Goal: Task Accomplishment & Management: Use online tool/utility

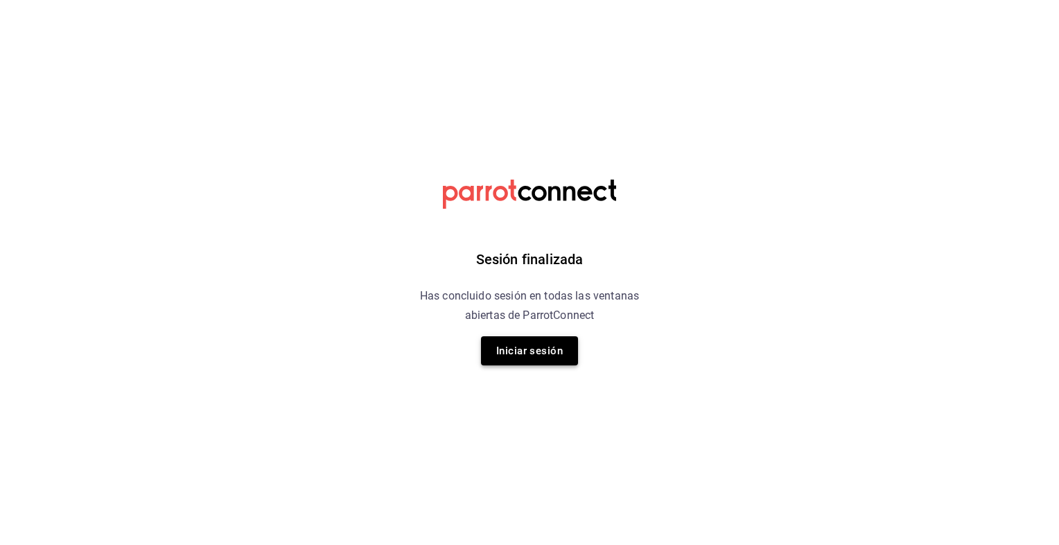
click at [510, 350] on button "Iniciar sesión" at bounding box center [529, 350] width 97 height 29
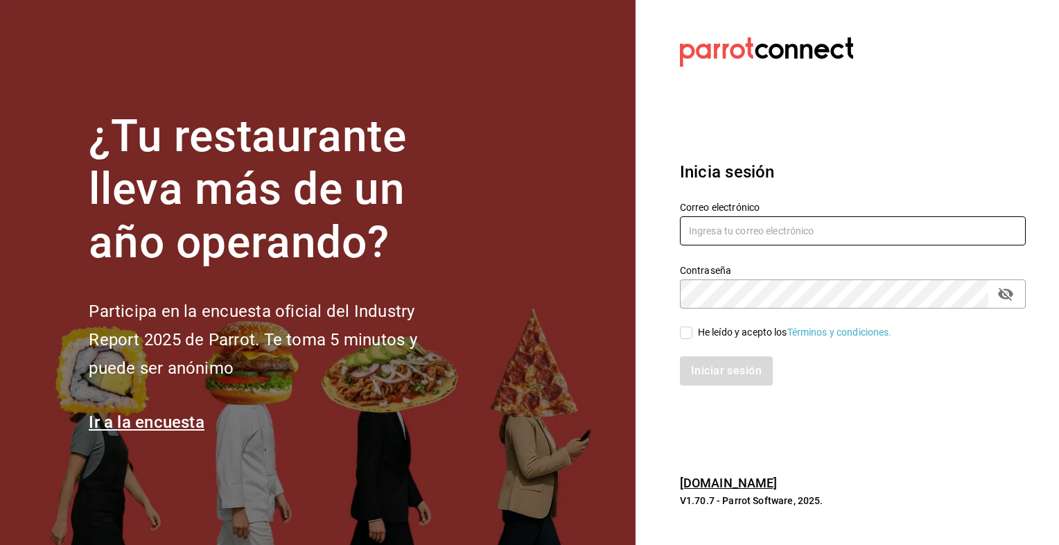
type input "[EMAIL_ADDRESS][DOMAIN_NAME]"
click at [686, 335] on input "He leído y acepto los Términos y condiciones." at bounding box center [686, 332] width 12 height 12
checkbox input "true"
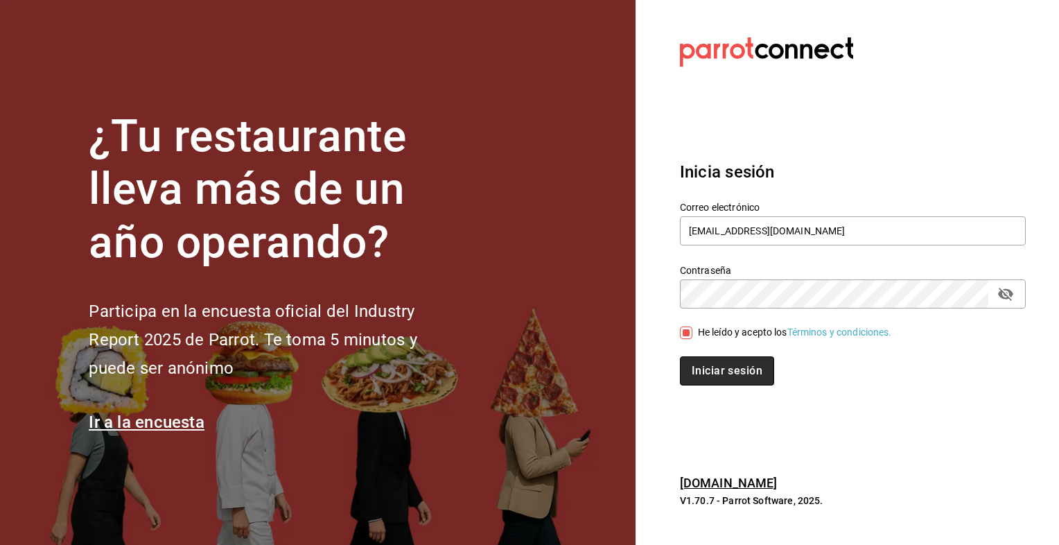
click at [705, 373] on button "Iniciar sesión" at bounding box center [727, 370] width 94 height 29
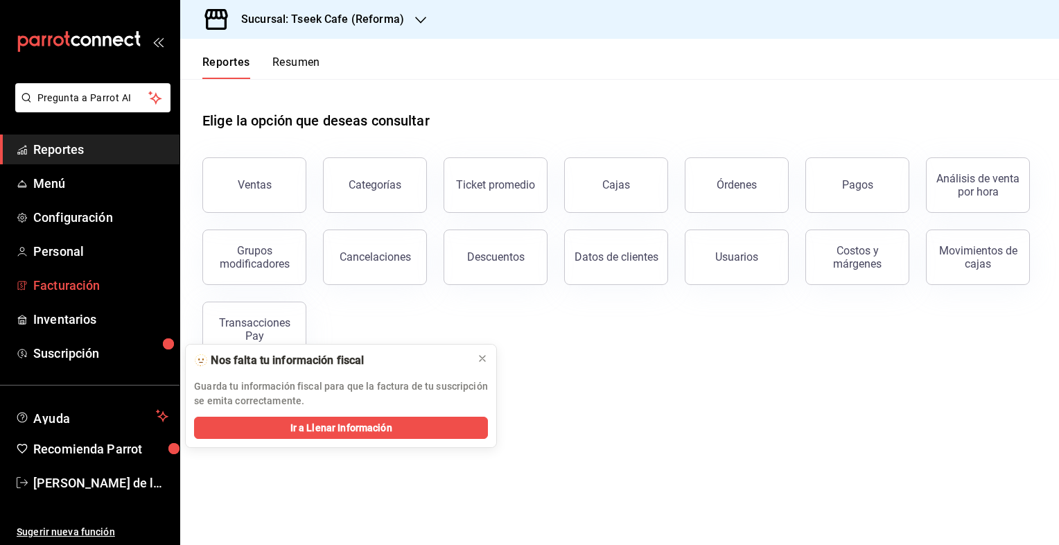
click at [105, 286] on span "Facturación" at bounding box center [100, 285] width 135 height 19
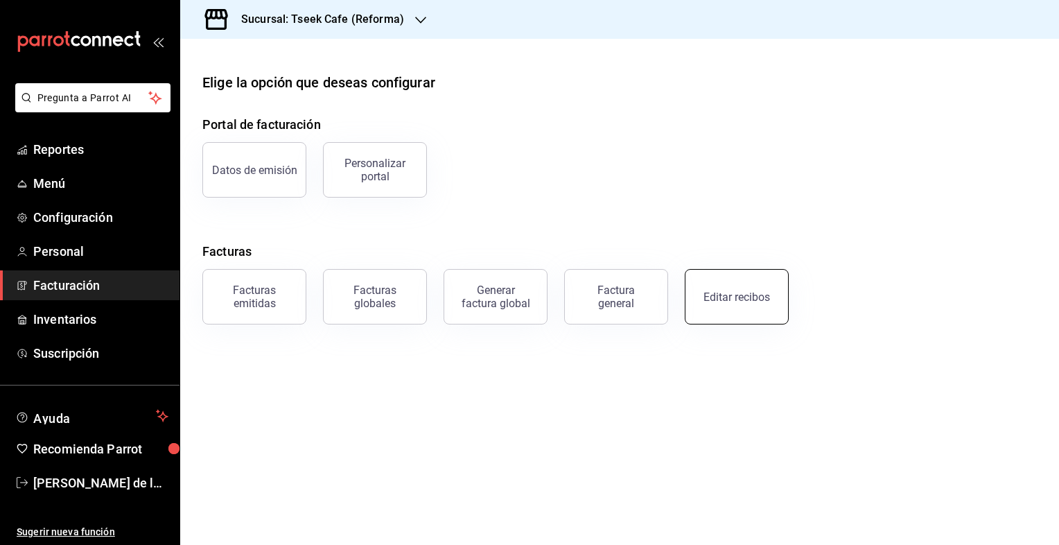
click at [721, 309] on button "Editar recibos" at bounding box center [737, 296] width 104 height 55
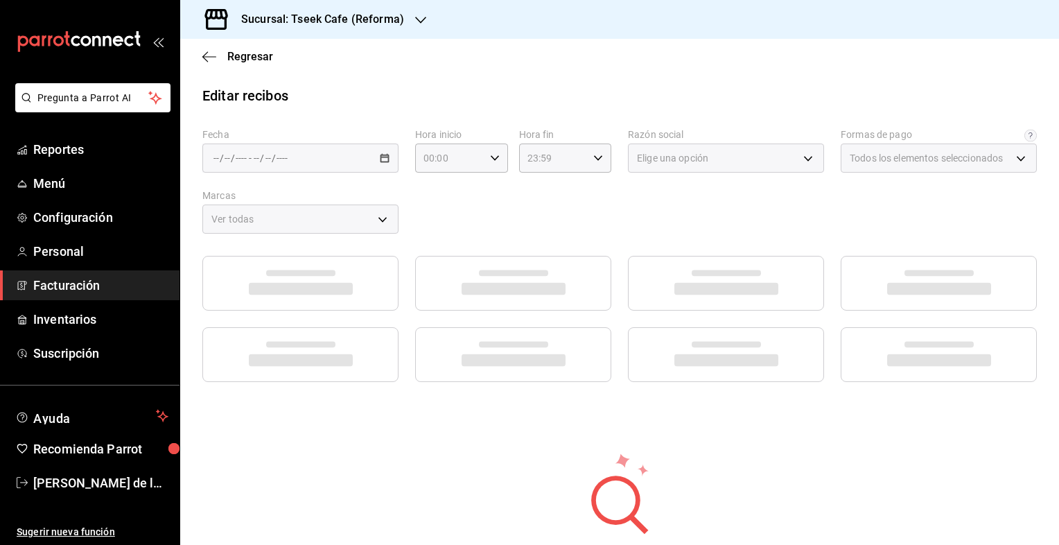
type input "66997c91-05ea-4bb7-a37a-48eae8dc81e8"
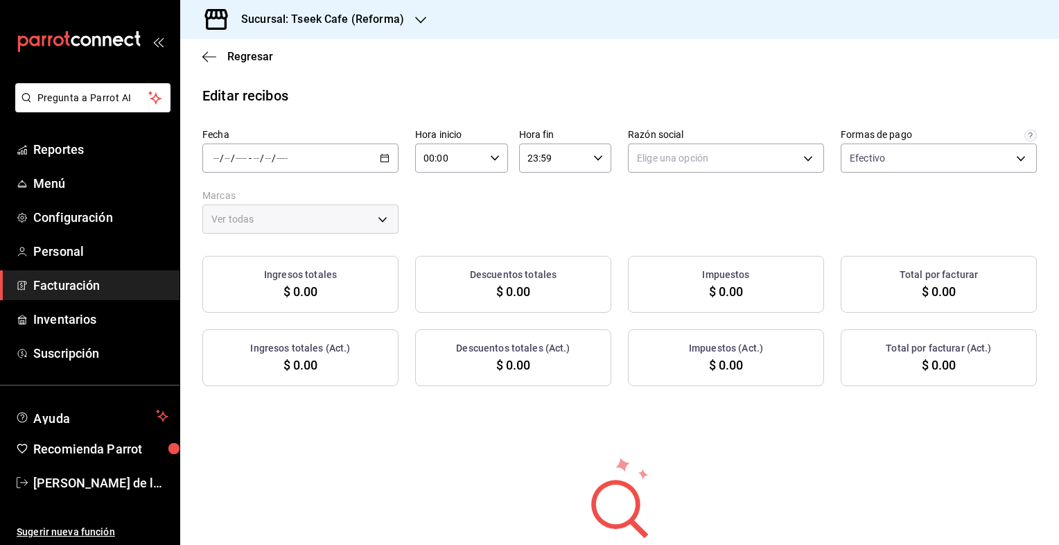
click at [312, 159] on div "/ / - / /" at bounding box center [300, 157] width 196 height 29
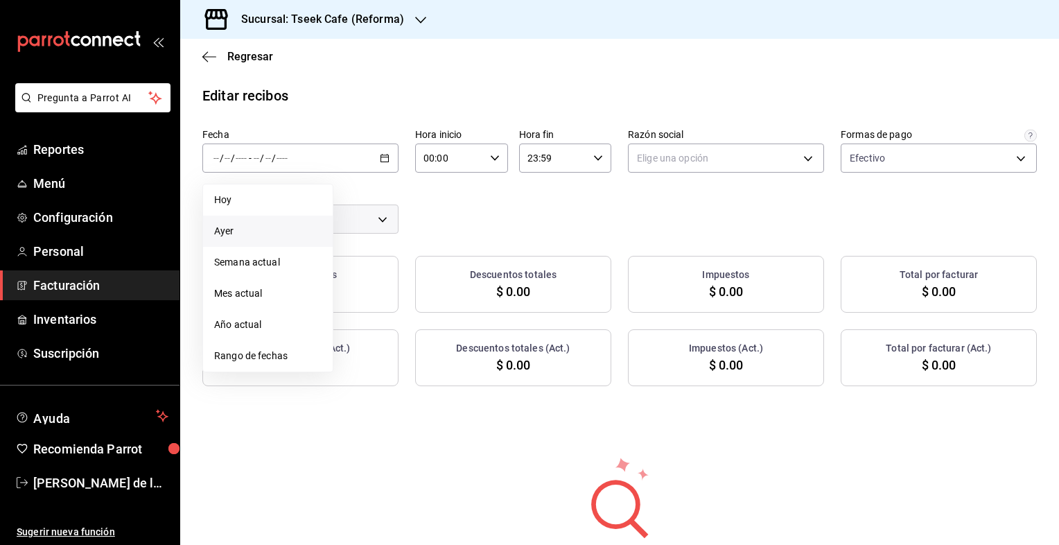
click at [251, 228] on span "Ayer" at bounding box center [267, 231] width 107 height 15
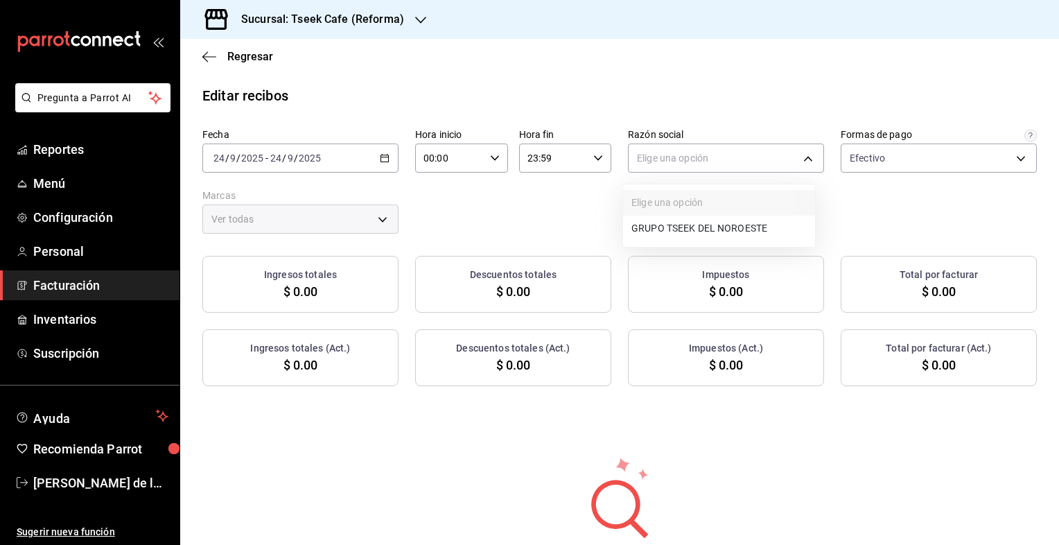
click at [693, 158] on body "Pregunta a Parrot AI Reportes Menú Configuración Personal Facturación Inventari…" at bounding box center [529, 272] width 1059 height 545
click at [680, 225] on li "GRUPO TSEEK DEL NOROESTE" at bounding box center [719, 229] width 192 height 26
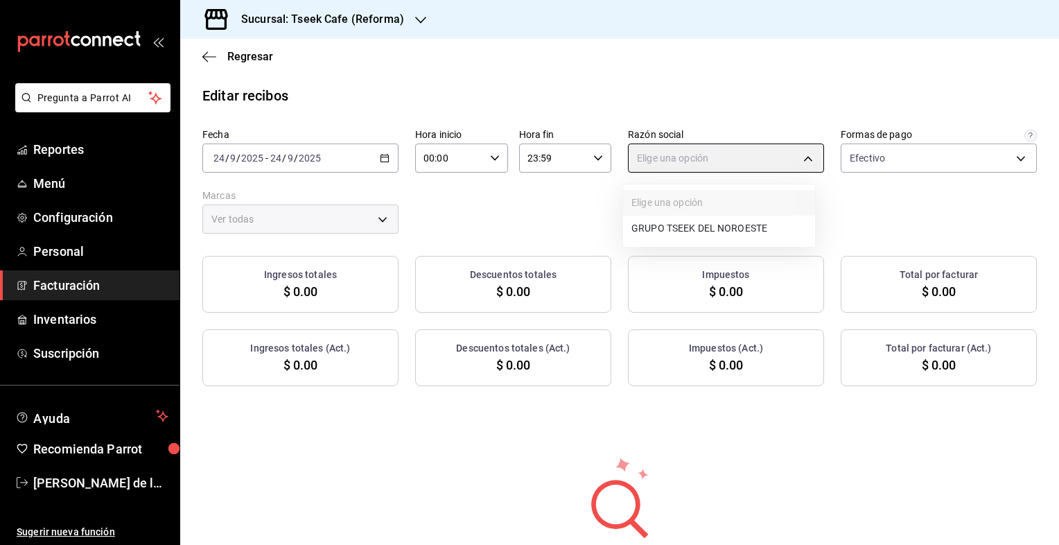
type input "34cacc2b-01fe-412f-b909-7af0a0edc929"
type input "007138e5-69dd-4443-9d50-6c2aa0b03d3e"
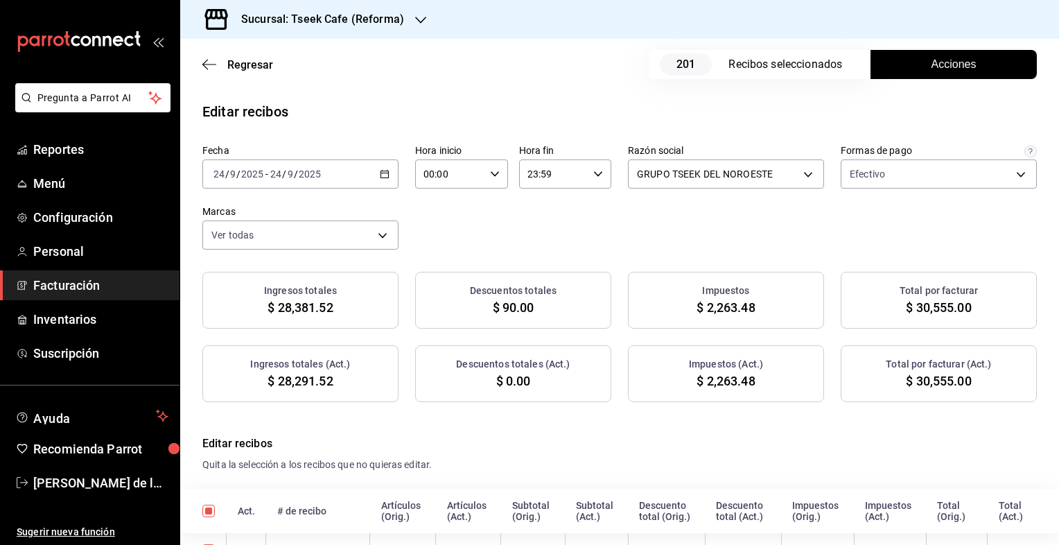
click at [906, 75] on button "Acciones" at bounding box center [953, 64] width 166 height 29
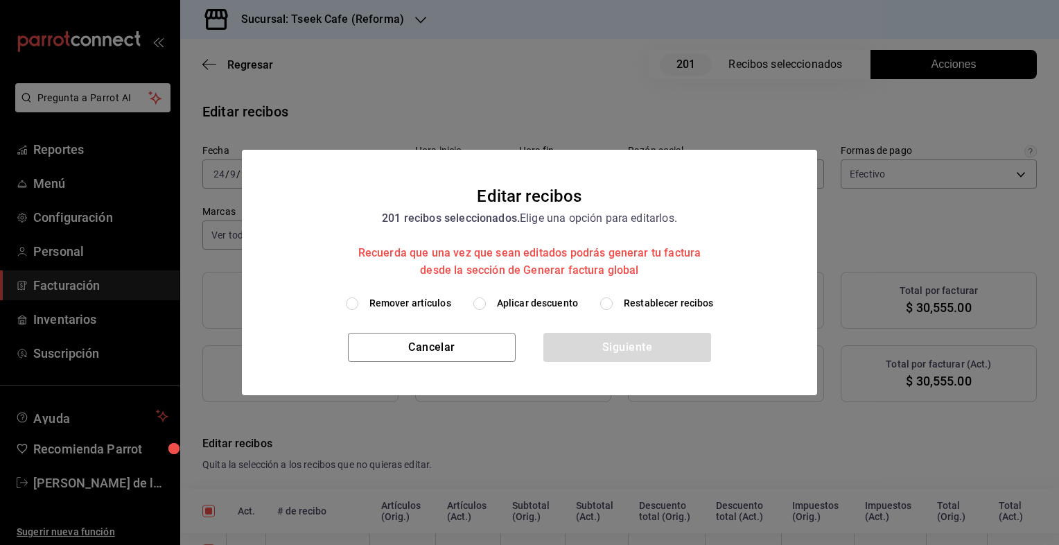
click at [535, 305] on span "Aplicar descuento" at bounding box center [537, 303] width 81 height 15
click at [486, 305] on input "Aplicar descuento" at bounding box center [479, 303] width 12 height 12
radio input "true"
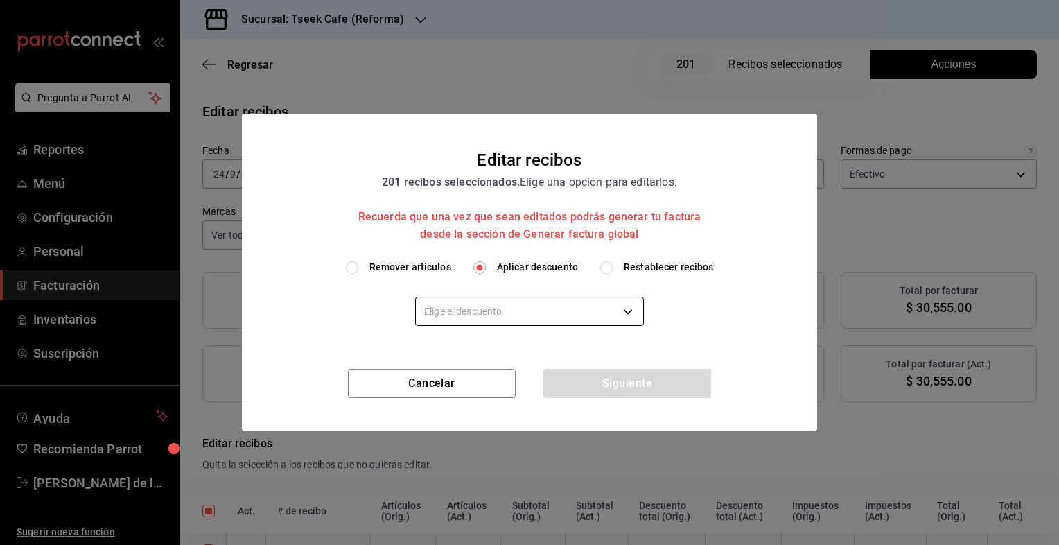
click at [523, 317] on body "Pregunta a Parrot AI Reportes Menú Configuración Personal Facturación Inventari…" at bounding box center [529, 272] width 1059 height 545
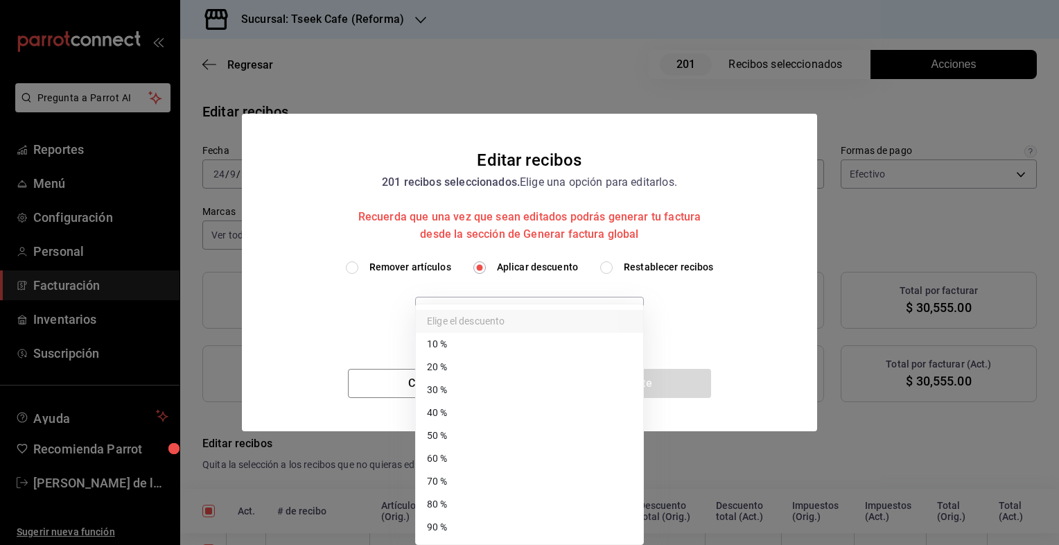
click at [477, 437] on li "50 %" at bounding box center [529, 435] width 227 height 23
type input "50"
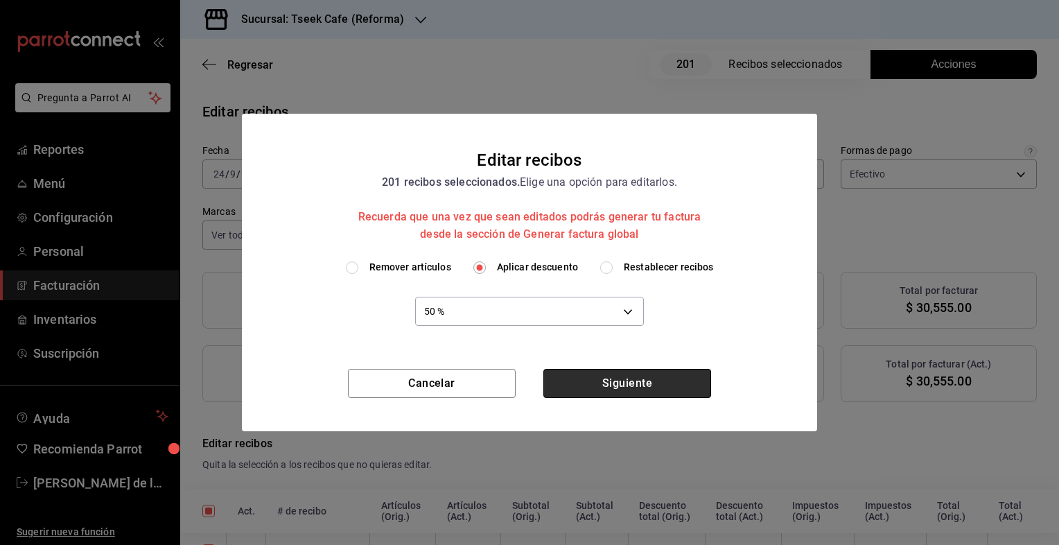
click at [640, 376] on button "Siguiente" at bounding box center [627, 383] width 168 height 29
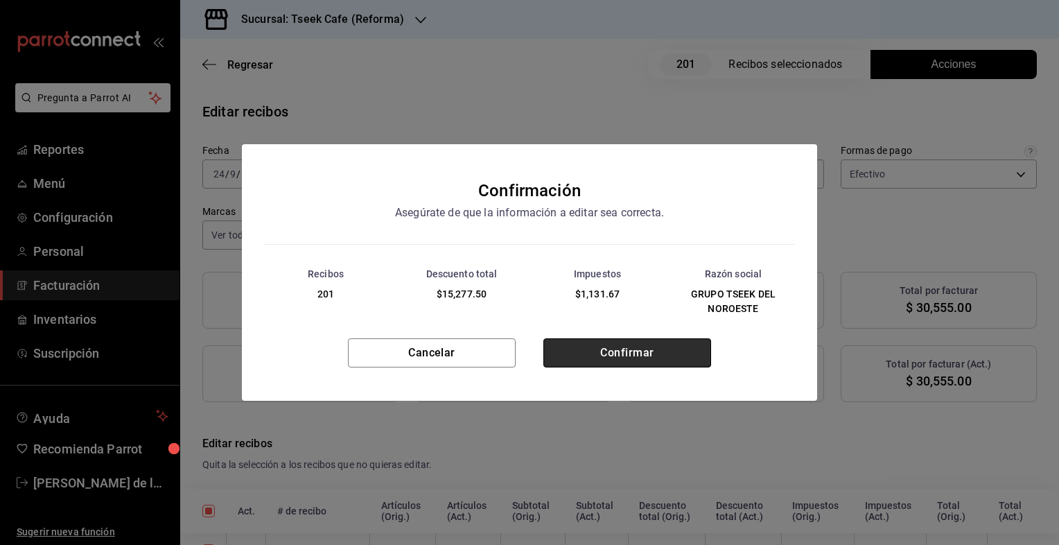
click at [574, 345] on button "Confirmar" at bounding box center [627, 352] width 168 height 29
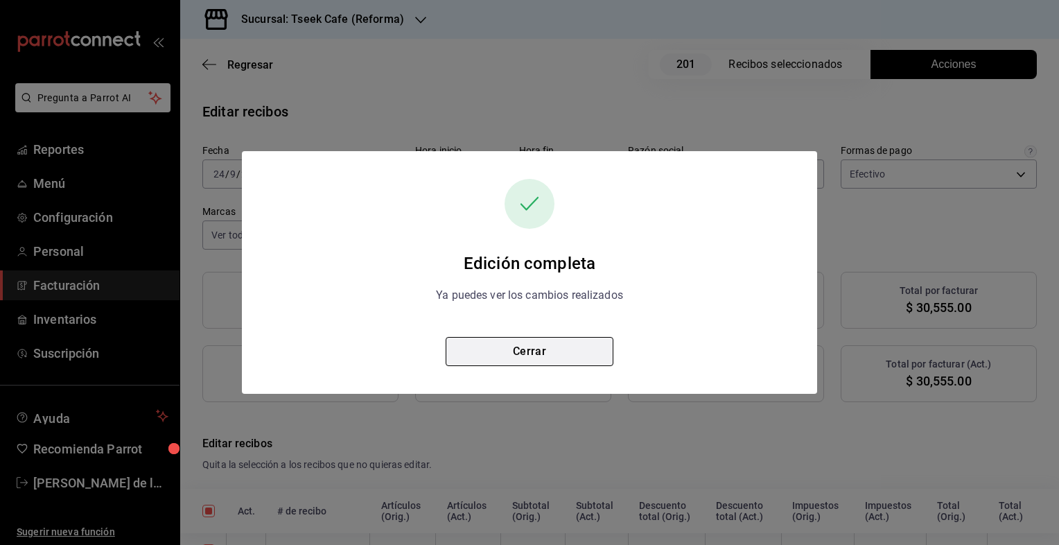
click at [539, 351] on button "Cerrar" at bounding box center [530, 351] width 168 height 29
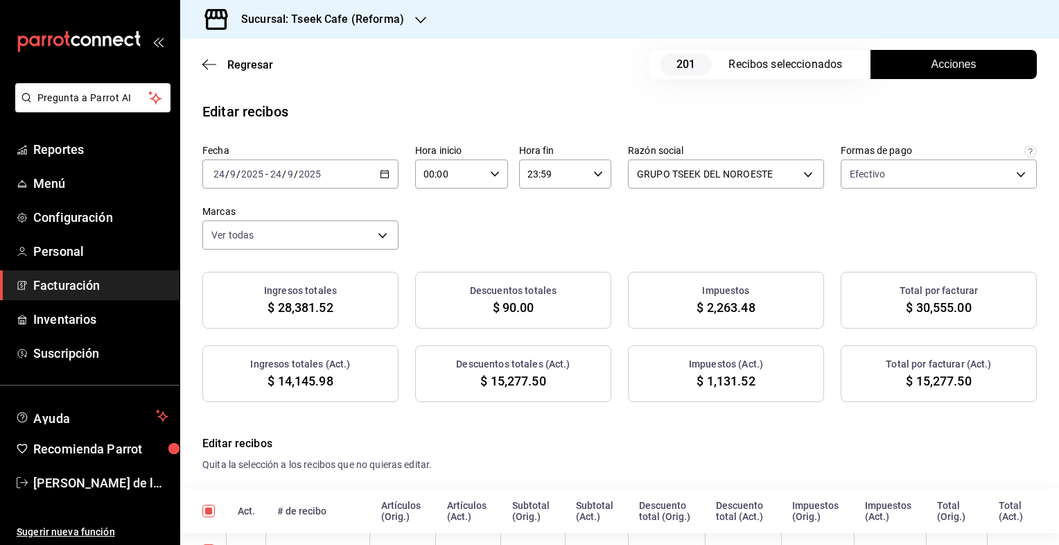
click at [355, 19] on h3 "Sucursal: Tseek Cafe (Reforma)" at bounding box center [317, 19] width 174 height 17
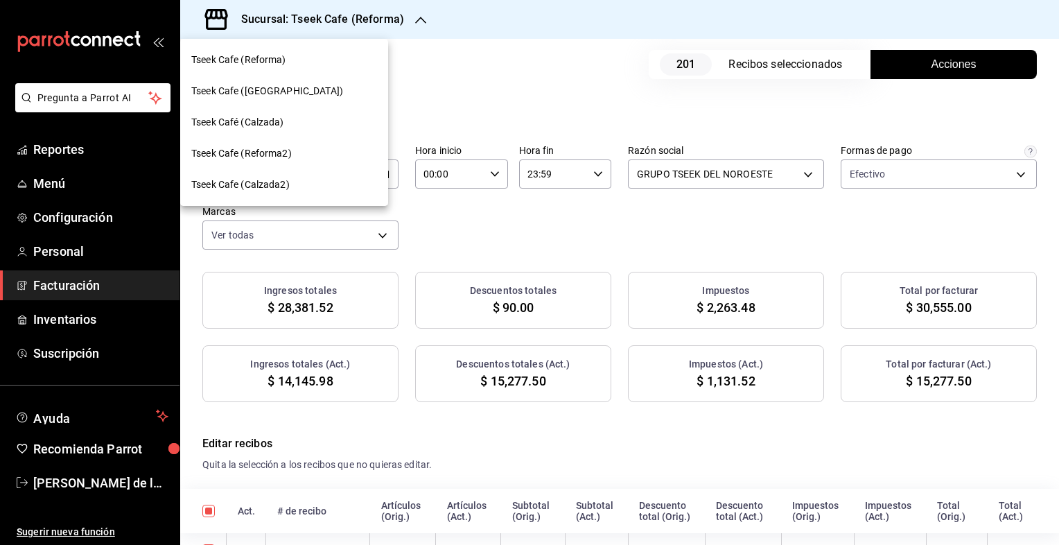
click at [258, 88] on span "Tseek Cafe (Zaragoza)" at bounding box center [267, 91] width 152 height 15
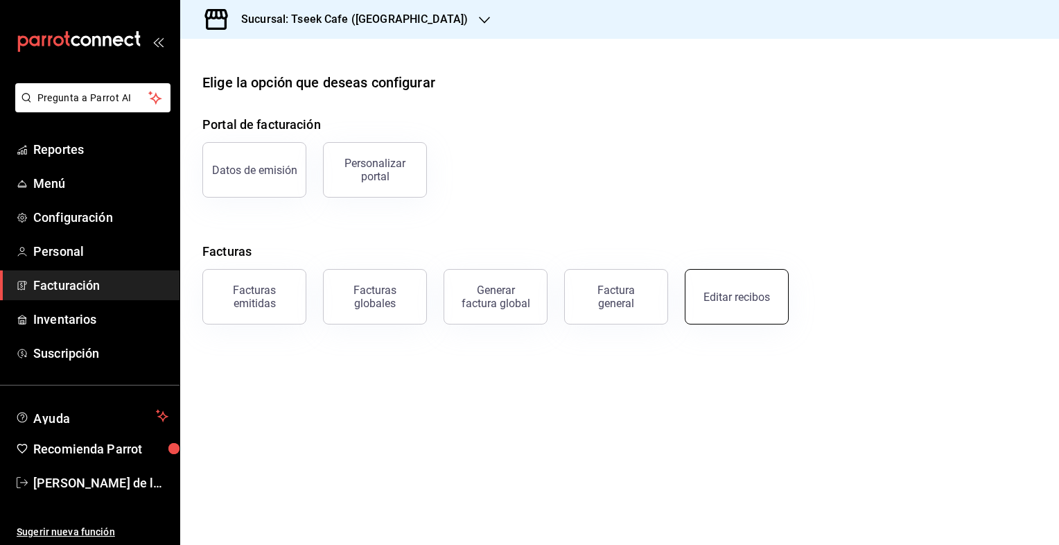
click at [750, 305] on button "Editar recibos" at bounding box center [737, 296] width 104 height 55
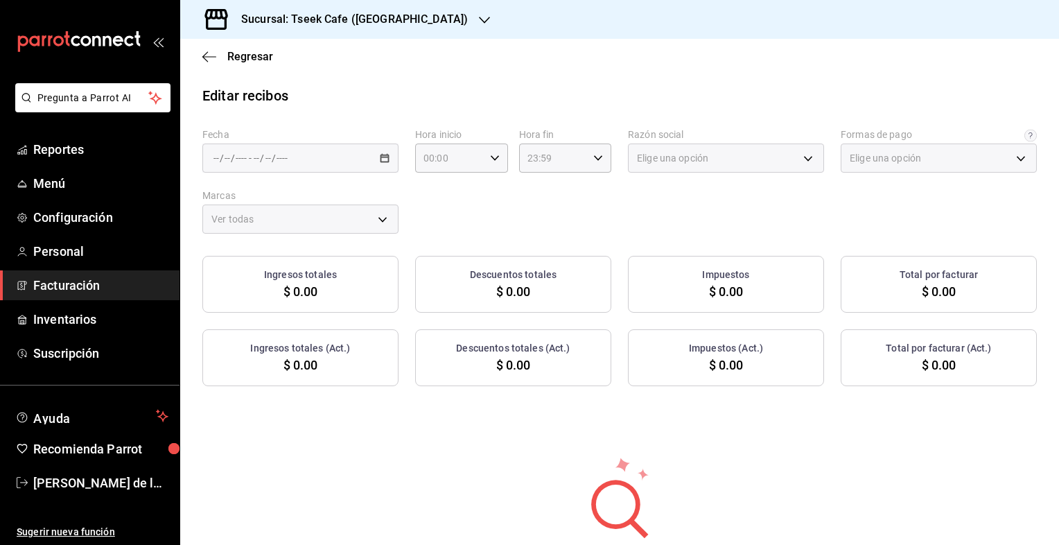
type input "a6c94f89-2ed6-46a1-82bd-92c01fab0e94"
click at [258, 164] on input "number" at bounding box center [256, 157] width 7 height 11
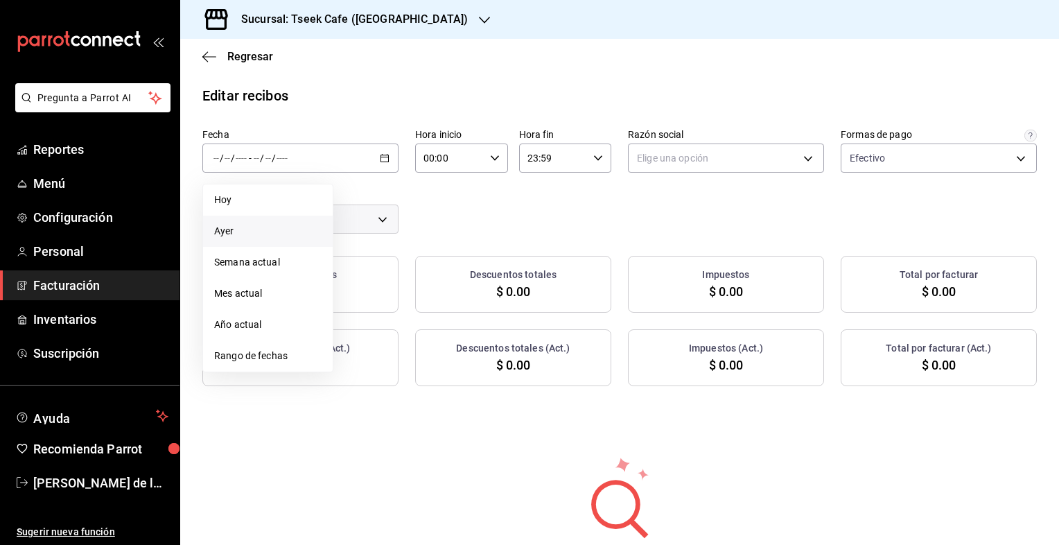
click at [266, 229] on span "Ayer" at bounding box center [267, 231] width 107 height 15
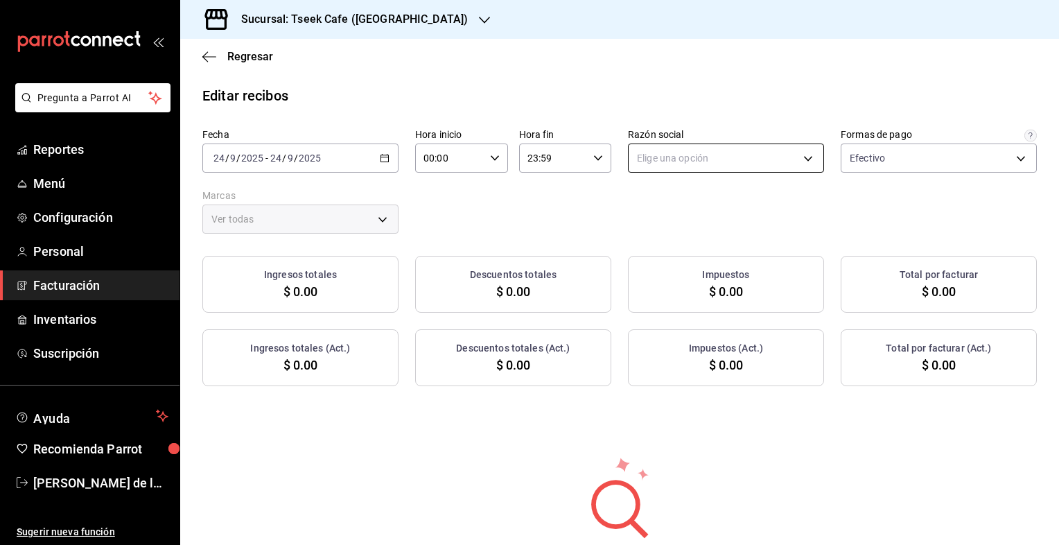
click at [689, 153] on body "Pregunta a Parrot AI Reportes Menú Configuración Personal Facturación Inventari…" at bounding box center [529, 272] width 1059 height 545
click at [680, 231] on li "GRUPO TSEEK DEL NOROESTE" at bounding box center [719, 229] width 192 height 26
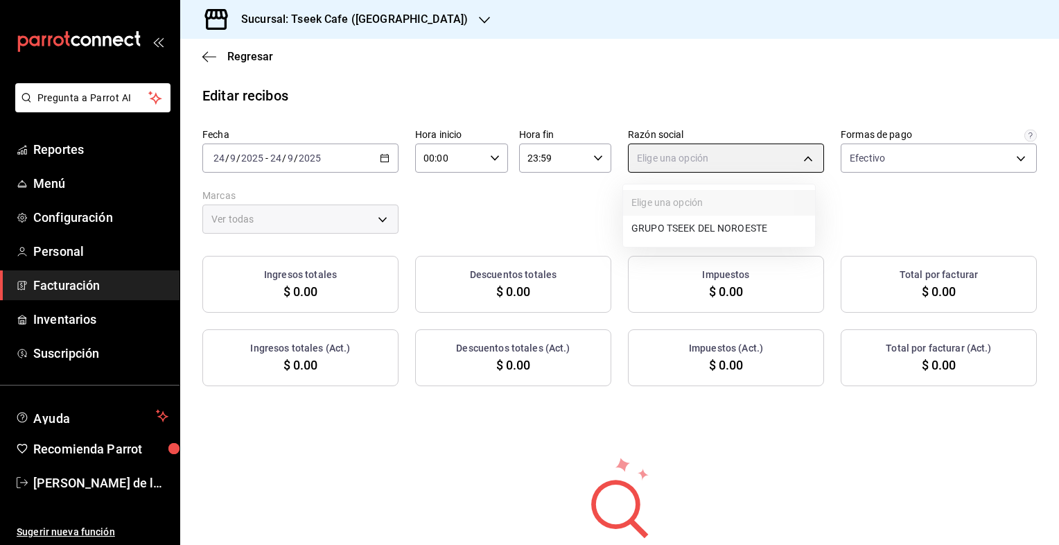
type input "6eca467f-372b-4b56-9453-53fa34339664"
type input "e48aee5e-83eb-415e-8277-edc072ba9fa6"
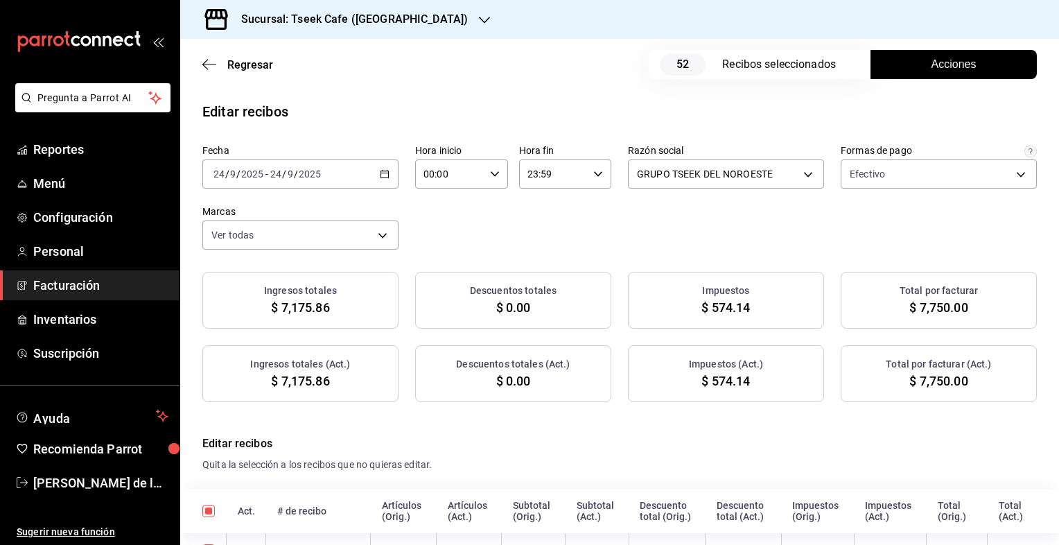
click at [920, 78] on button "Acciones" at bounding box center [953, 64] width 166 height 29
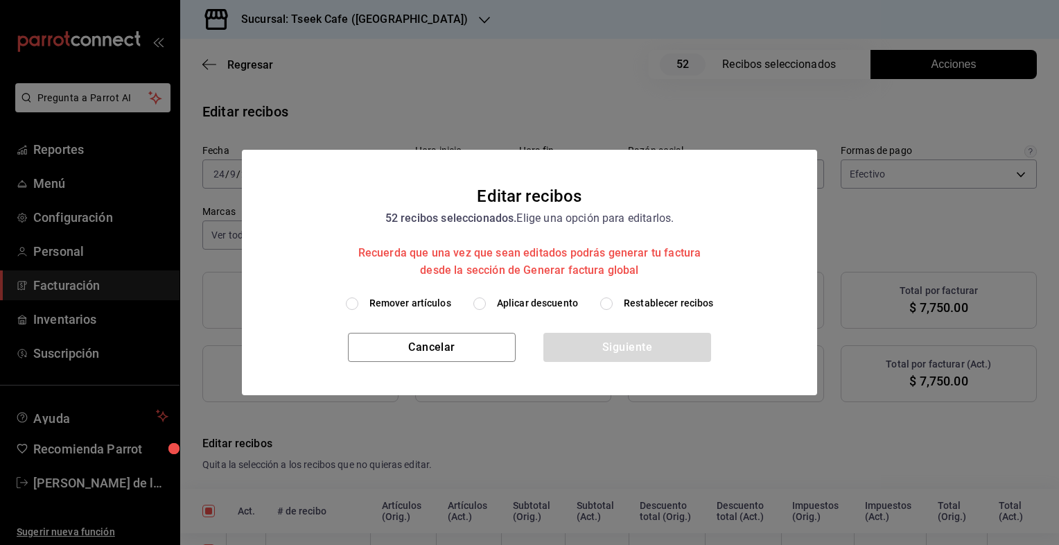
click at [529, 304] on span "Aplicar descuento" at bounding box center [537, 303] width 81 height 15
click at [486, 304] on input "Aplicar descuento" at bounding box center [479, 303] width 12 height 12
radio input "true"
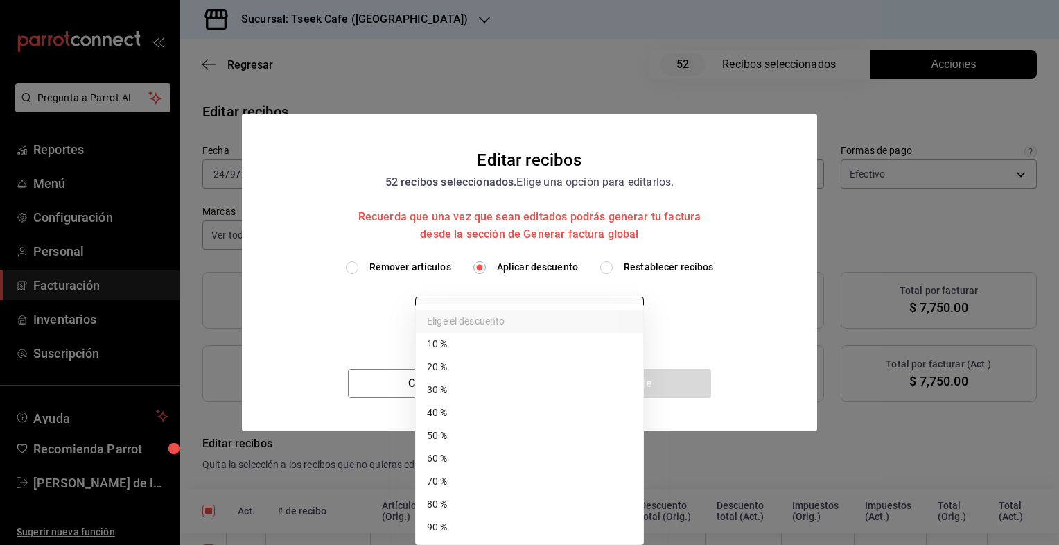
click at [468, 316] on body "Pregunta a Parrot AI Reportes Menú Configuración Personal Facturación Inventari…" at bounding box center [529, 272] width 1059 height 545
click at [445, 435] on li "50 %" at bounding box center [529, 435] width 227 height 23
type input "50"
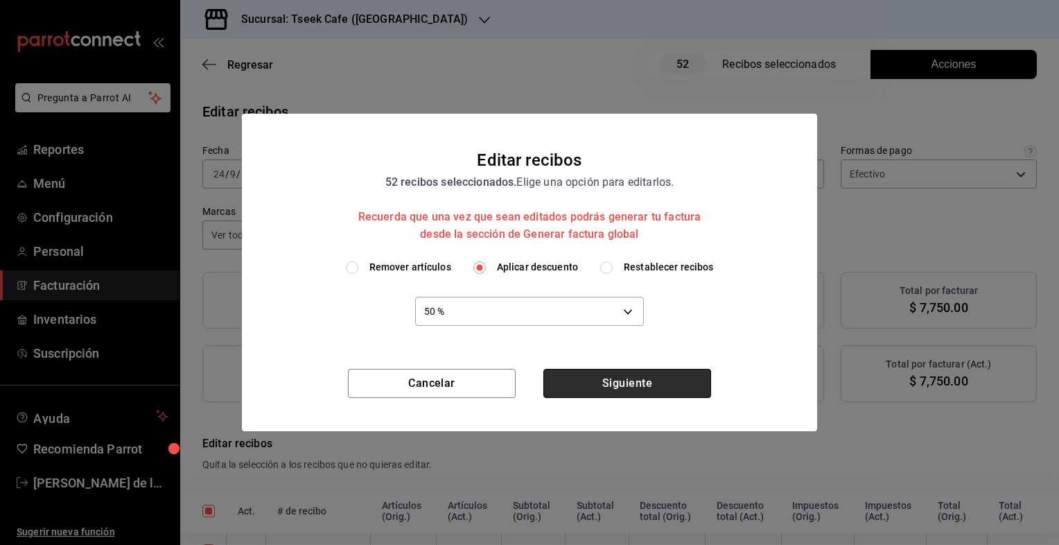
click at [638, 387] on button "Siguiente" at bounding box center [627, 383] width 168 height 29
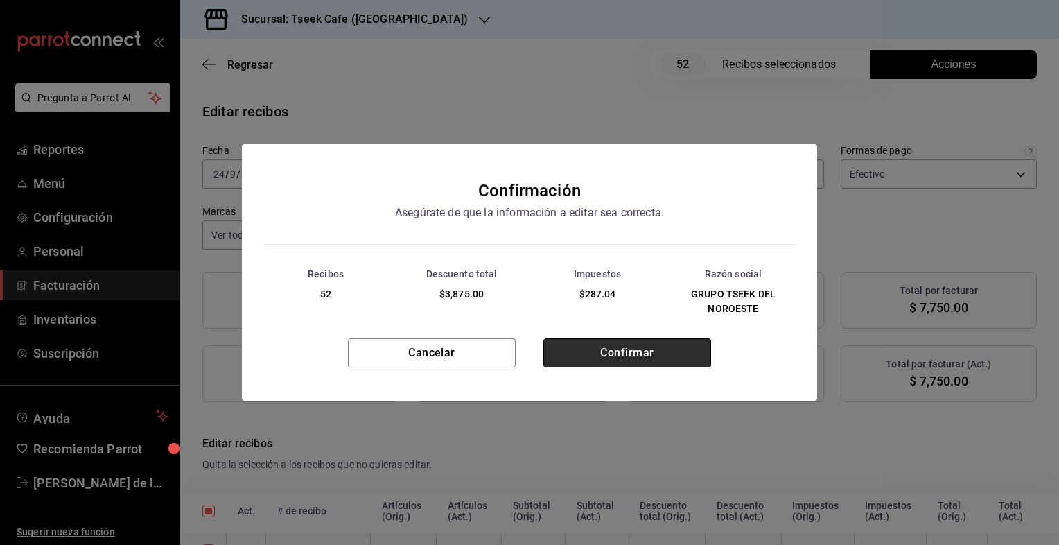
click at [604, 351] on button "Confirmar" at bounding box center [627, 352] width 168 height 29
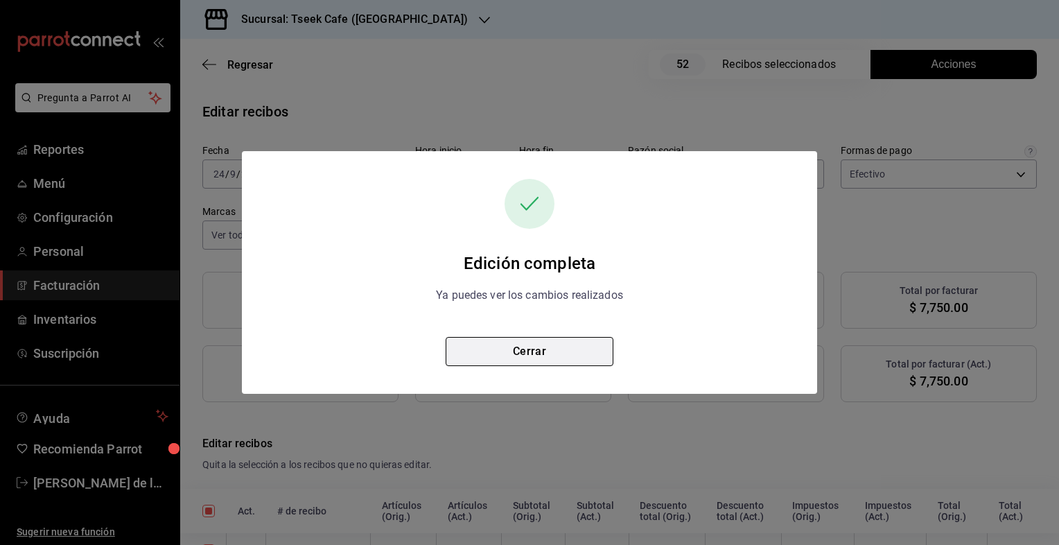
click at [527, 358] on button "Cerrar" at bounding box center [530, 351] width 168 height 29
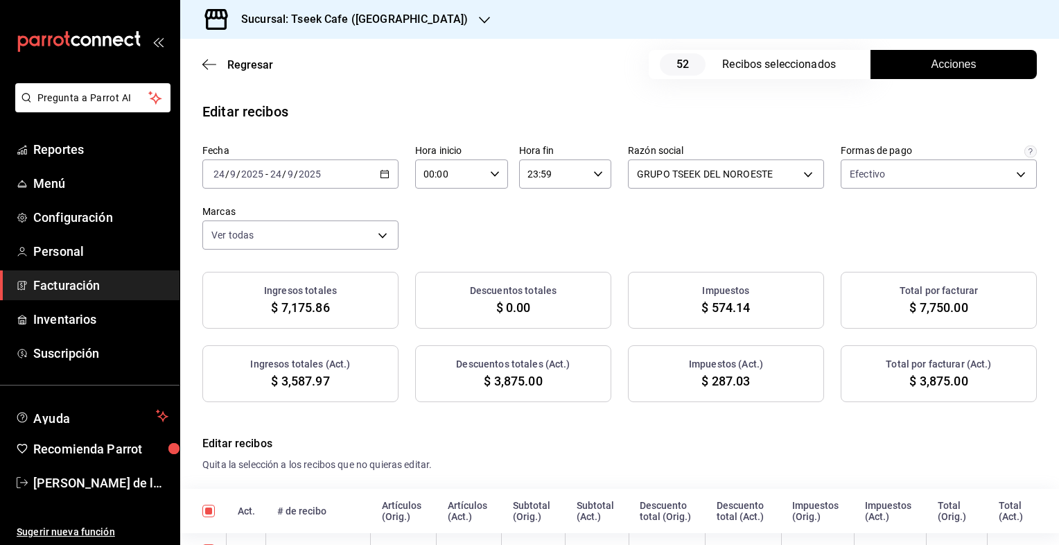
click at [358, 29] on div "Sucursal: Tseek Cafe (Zaragoza)" at bounding box center [343, 19] width 304 height 39
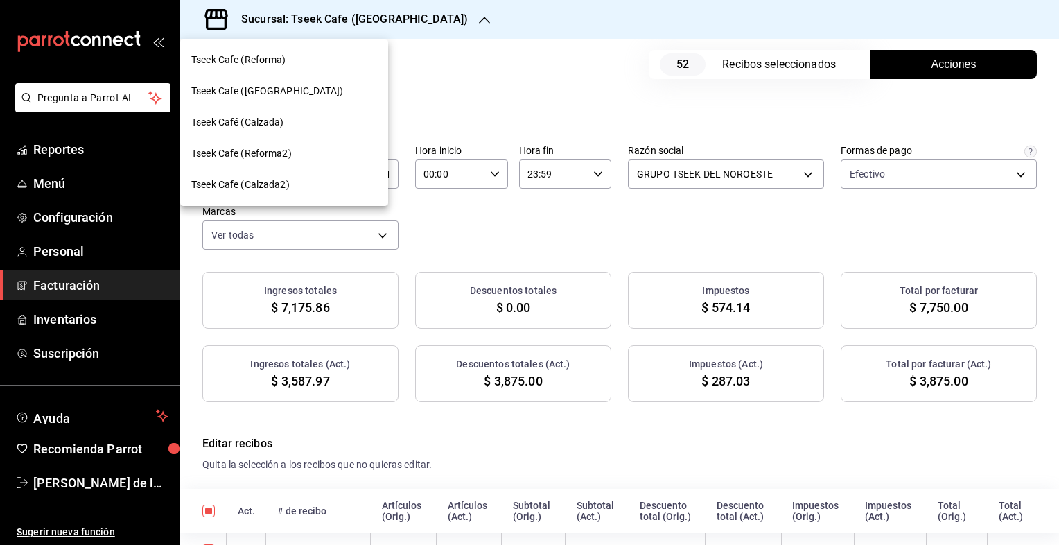
click at [281, 118] on span "Tseek Café (Calzada)" at bounding box center [237, 122] width 93 height 15
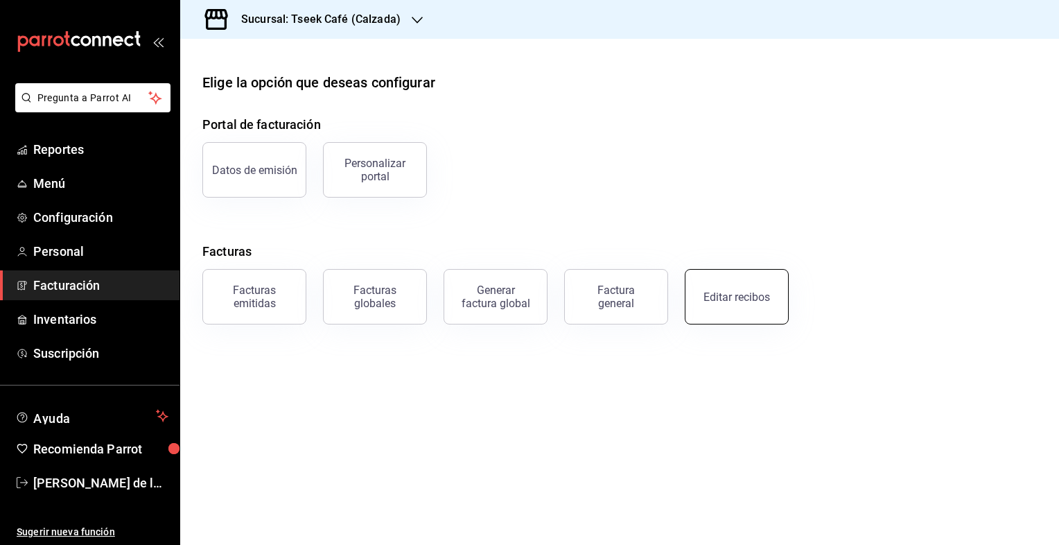
click at [744, 290] on button "Editar recibos" at bounding box center [737, 296] width 104 height 55
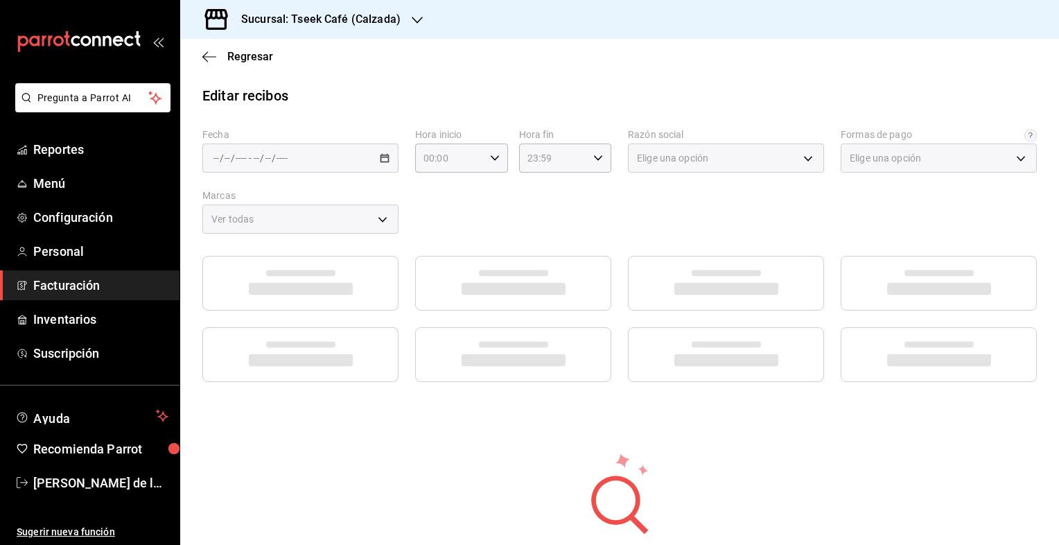
type input "73967a22-07ac-4ce9-b5ea-9ffcd4b244b9"
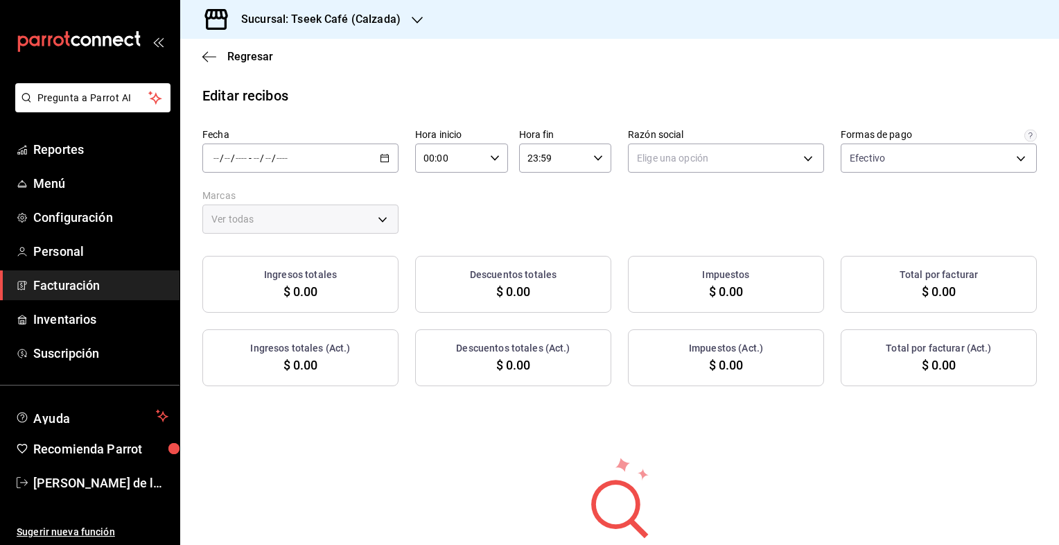
click at [286, 152] on input "number" at bounding box center [282, 157] width 12 height 11
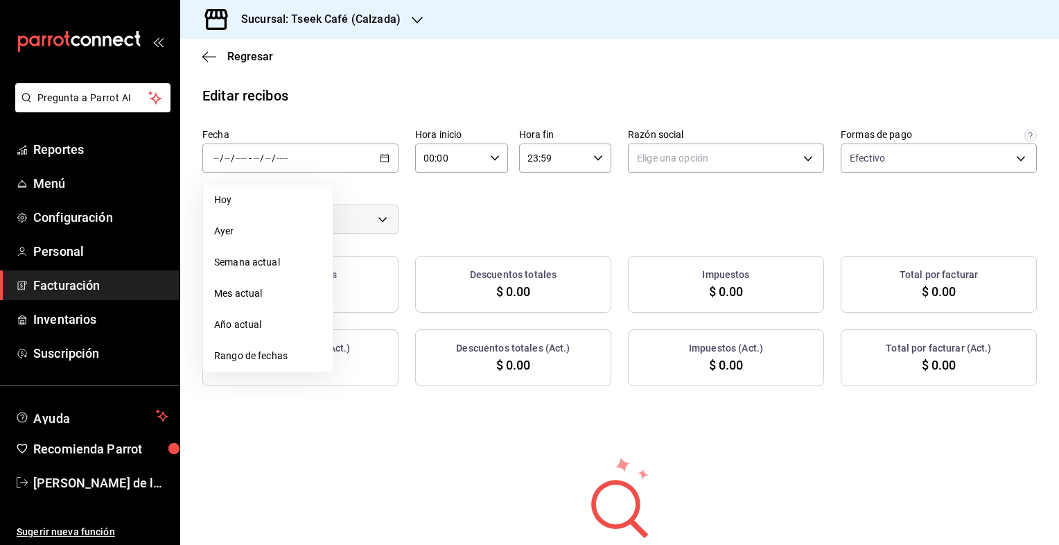
click at [265, 232] on span "Ayer" at bounding box center [267, 231] width 107 height 15
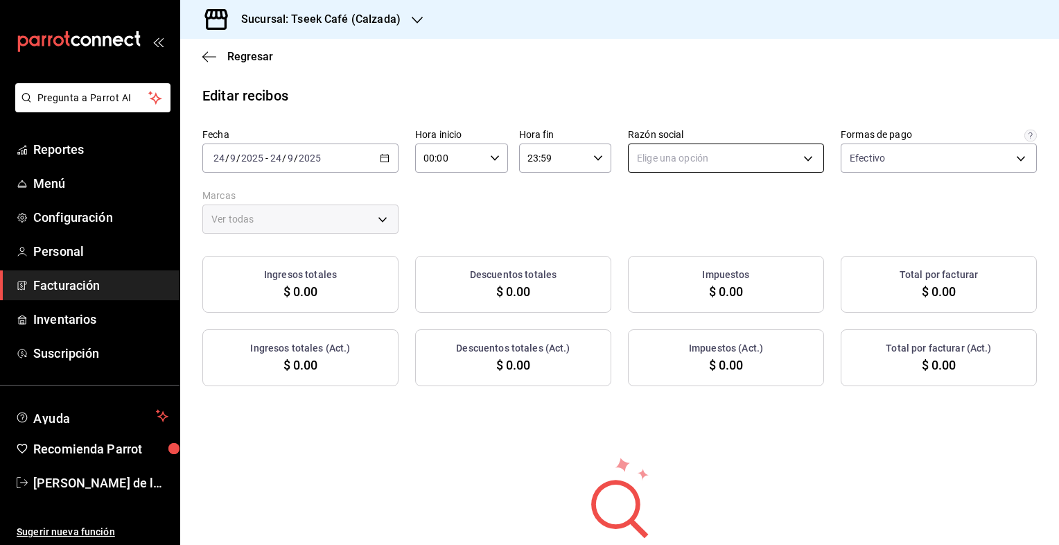
click at [687, 165] on body "Pregunta a Parrot AI Reportes Menú Configuración Personal Facturación Inventari…" at bounding box center [529, 272] width 1059 height 545
click at [664, 231] on li "GRUPO TSEEK DEL NOROESTE" at bounding box center [719, 229] width 192 height 26
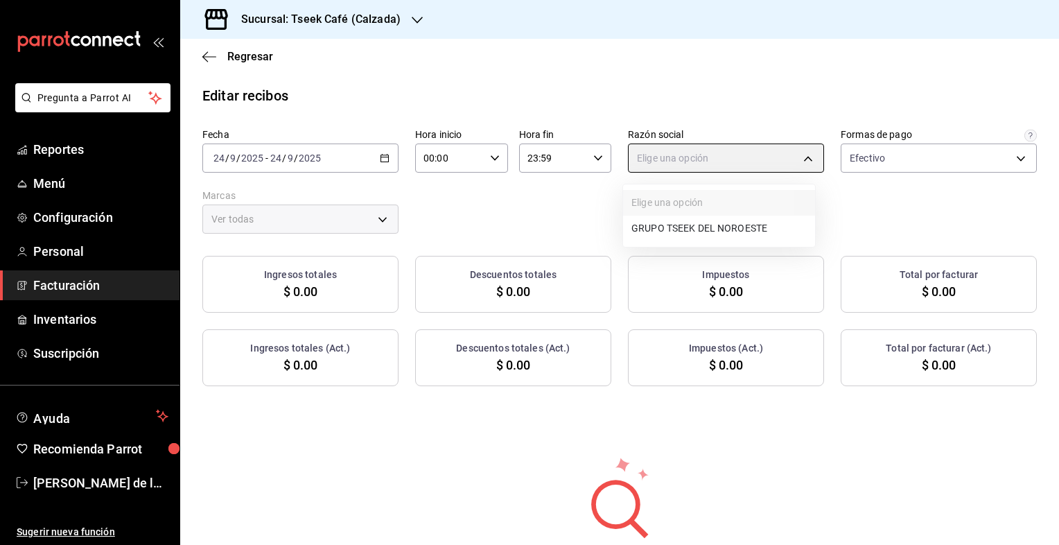
type input "fdc6fdac-ea0d-4fb2-9085-4ef80e4c9cd6"
type input "18d9f73d-61ed-4fc8-a0ec-87c929603494"
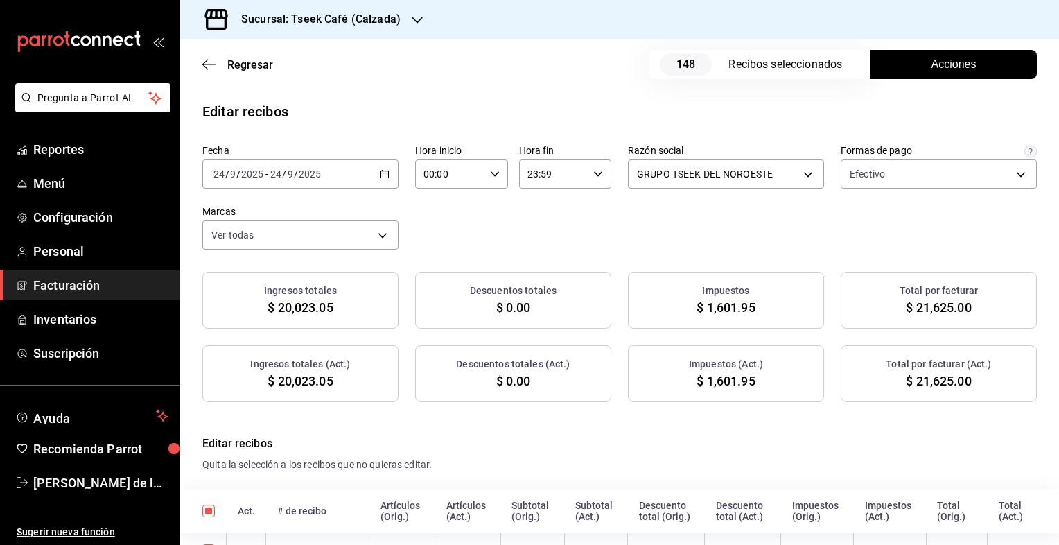
click at [949, 60] on span "Acciones" at bounding box center [953, 64] width 45 height 17
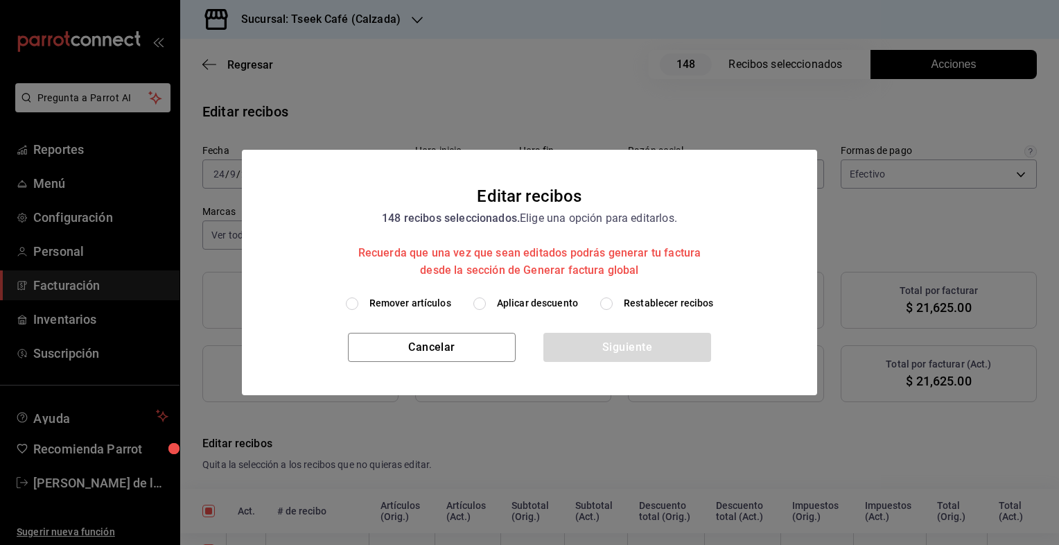
click at [532, 306] on span "Aplicar descuento" at bounding box center [537, 303] width 81 height 15
click at [486, 306] on input "Aplicar descuento" at bounding box center [479, 303] width 12 height 12
radio input "true"
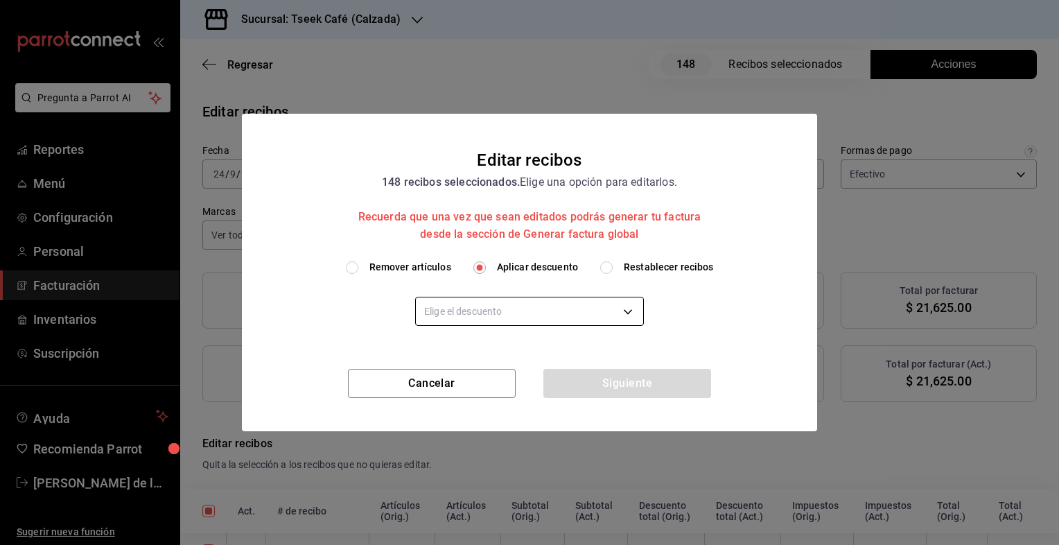
click at [513, 316] on body "Pregunta a Parrot AI Reportes Menú Configuración Personal Facturación Inventari…" at bounding box center [529, 272] width 1059 height 545
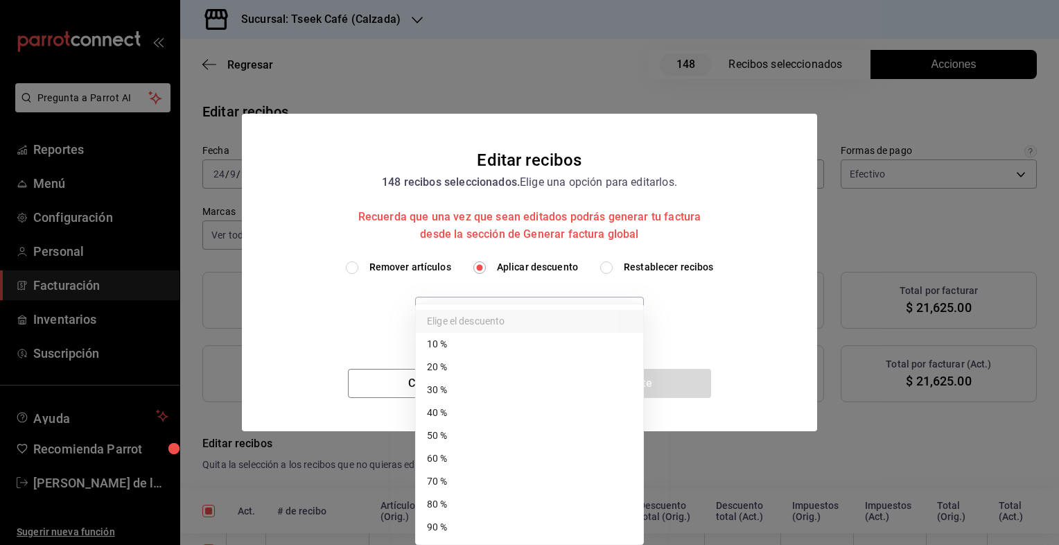
click at [484, 436] on li "50 %" at bounding box center [529, 435] width 227 height 23
type input "50"
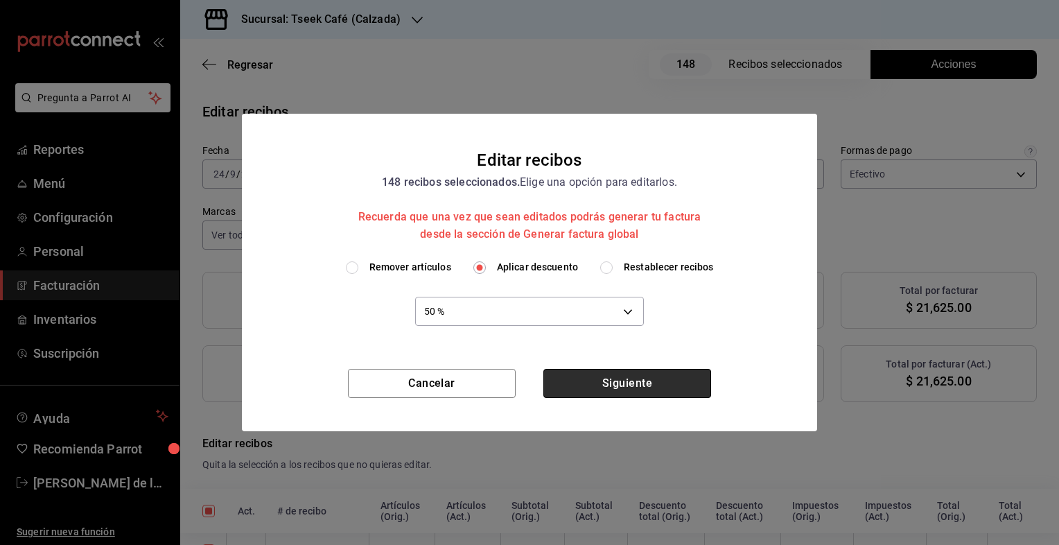
click at [624, 386] on button "Siguiente" at bounding box center [627, 383] width 168 height 29
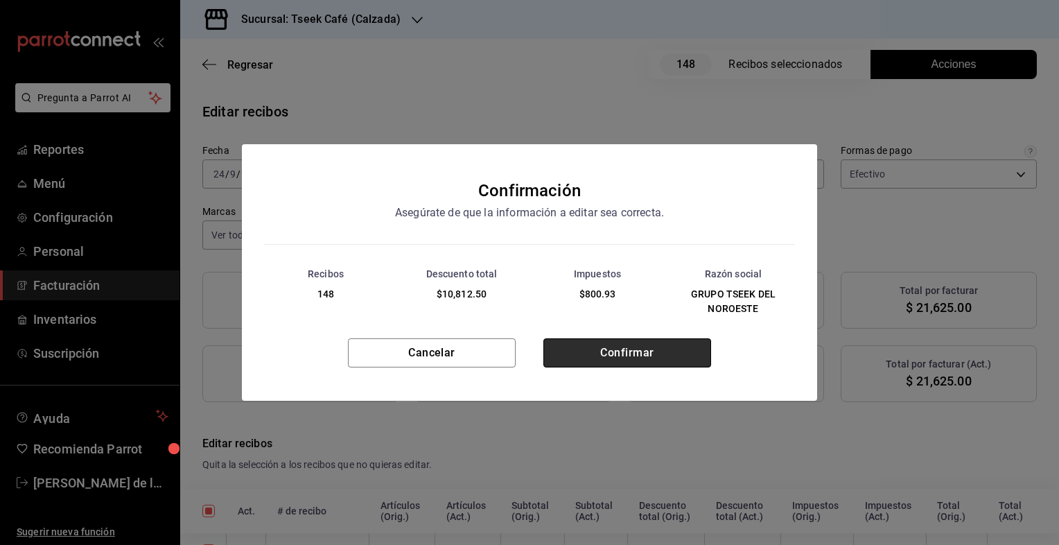
click at [594, 356] on button "Confirmar" at bounding box center [627, 352] width 168 height 29
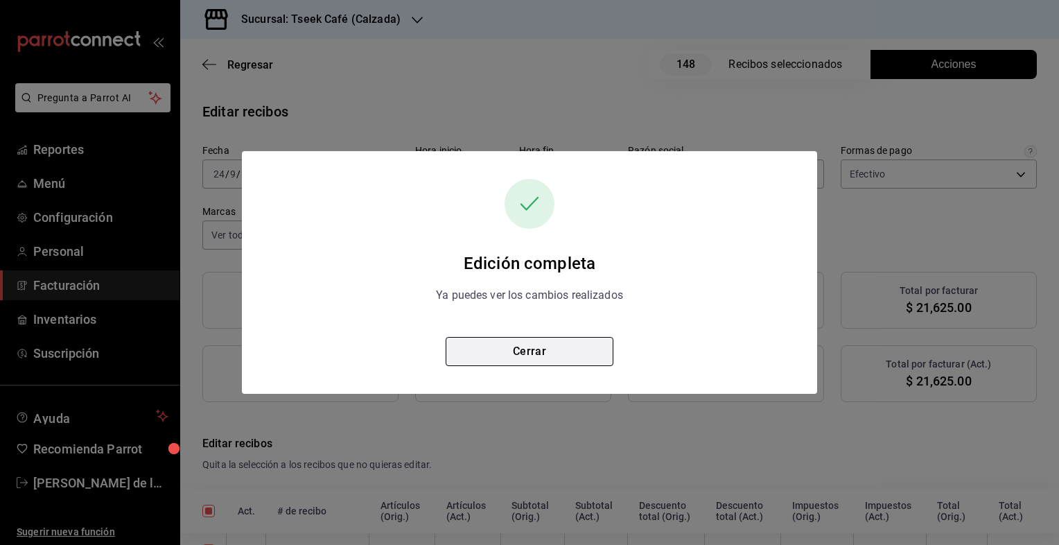
click at [532, 354] on button "Cerrar" at bounding box center [530, 351] width 168 height 29
